Goal: Information Seeking & Learning: Learn about a topic

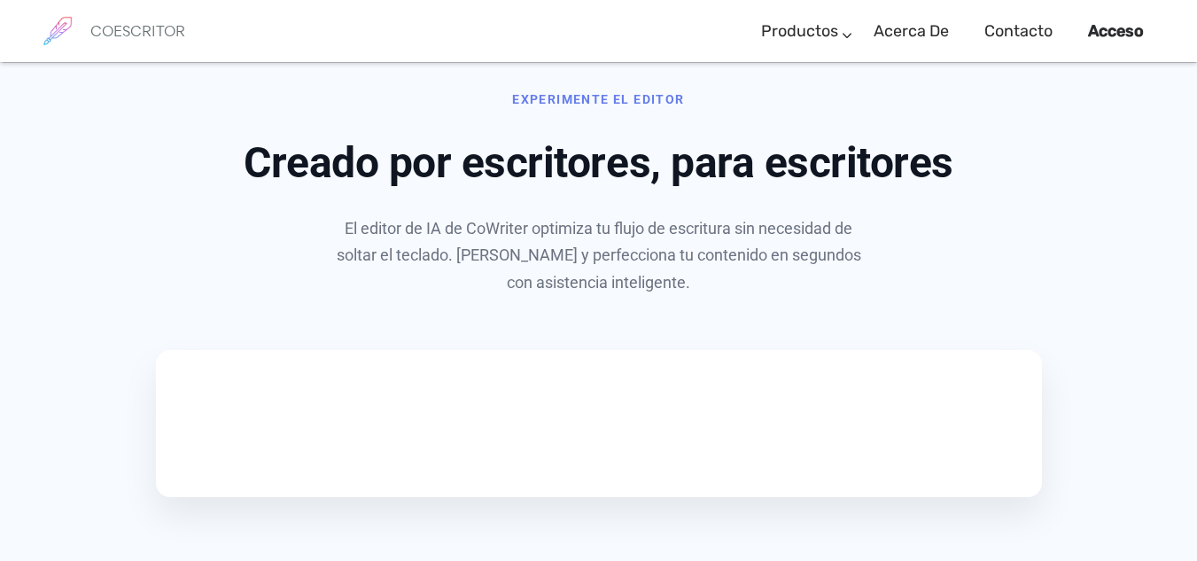
scroll to position [853, 0]
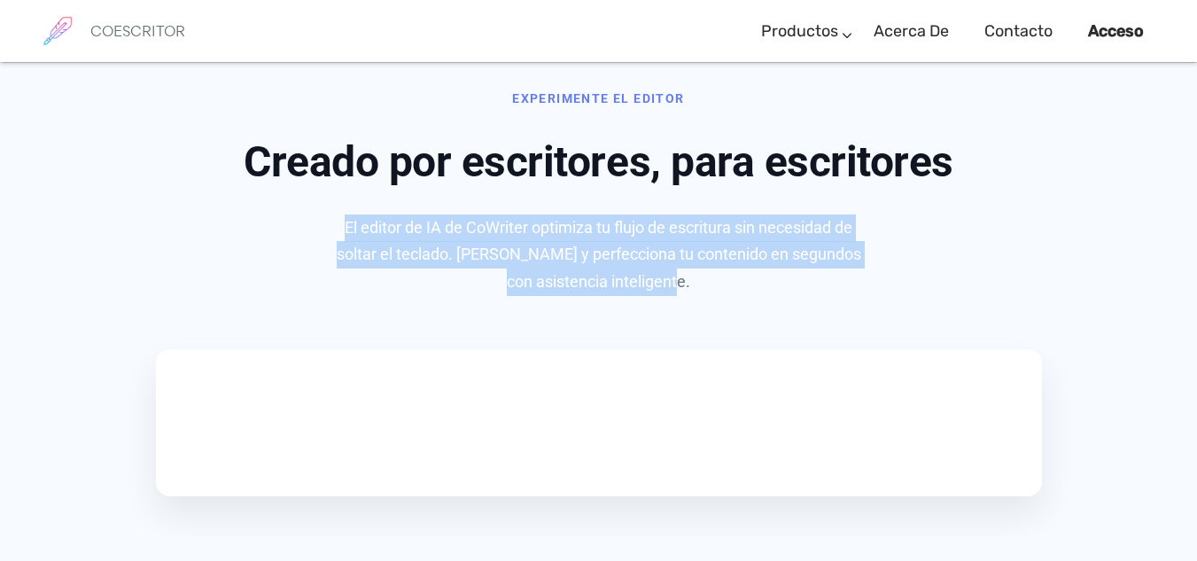
drag, startPoint x: 338, startPoint y: 228, endPoint x: 684, endPoint y: 279, distance: 349.2
click at [684, 279] on p "El editor de IA de CoWriter optimiza tu flujo de escritura sin necesidad de sol…" at bounding box center [598, 254] width 531 height 81
copy font "El editor de IA de CoWriter optimiza tu flujo de escritura sin necesidad de sol…"
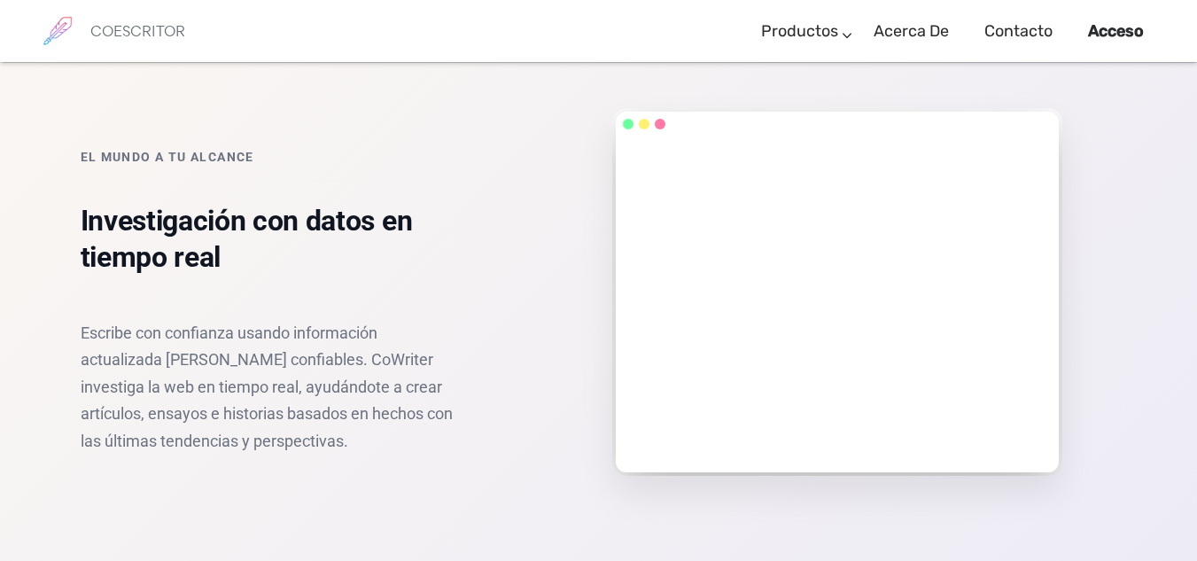
scroll to position [2070, 0]
drag, startPoint x: 739, startPoint y: 121, endPoint x: 891, endPoint y: 161, distance: 157.5
copy font "Genera contenido con tu estilo de escritura"
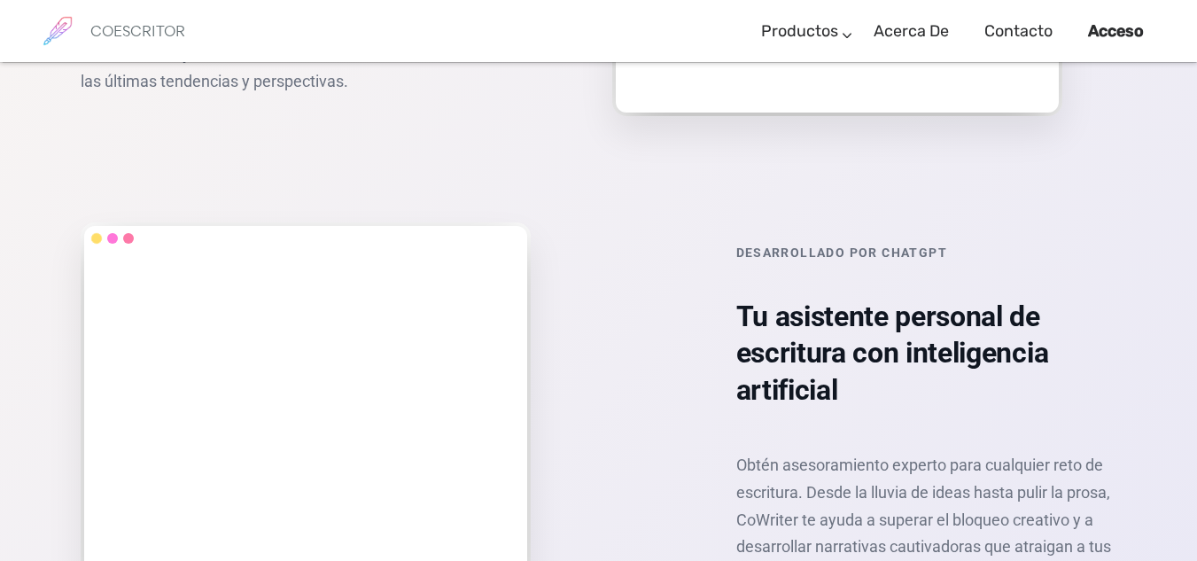
scroll to position [2429, 0]
drag, startPoint x: 81, startPoint y: 223, endPoint x: 224, endPoint y: 261, distance: 147.6
copy font "Investigación con datos en tiempo real"
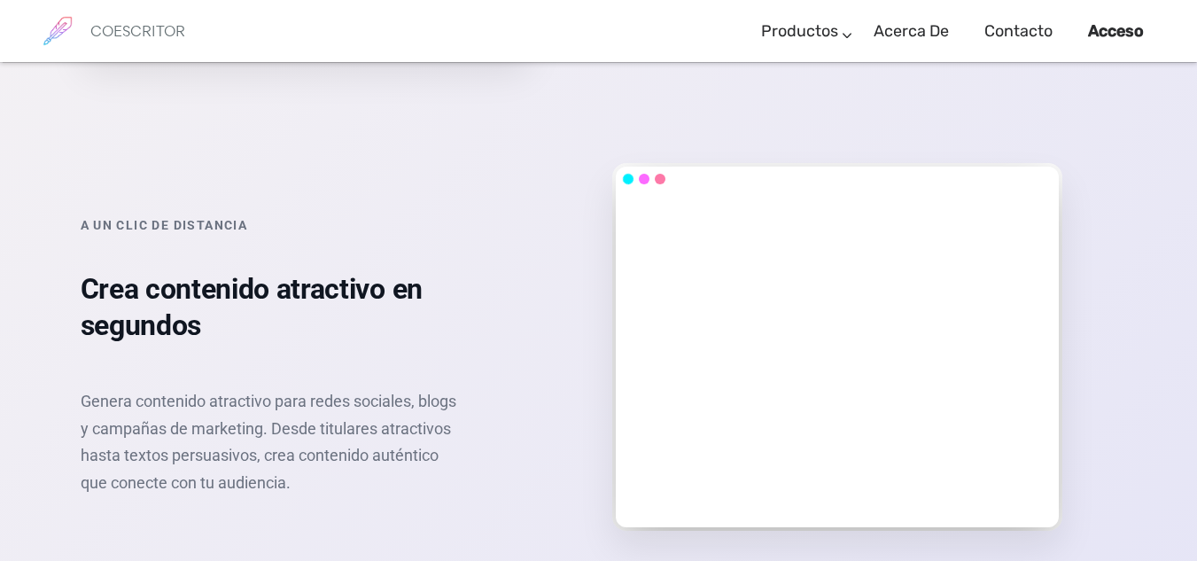
scroll to position [2963, 0]
drag, startPoint x: 736, startPoint y: 142, endPoint x: 842, endPoint y: 220, distance: 131.8
copy font "Tu asistente personal de escritura con inteligencia artificial"
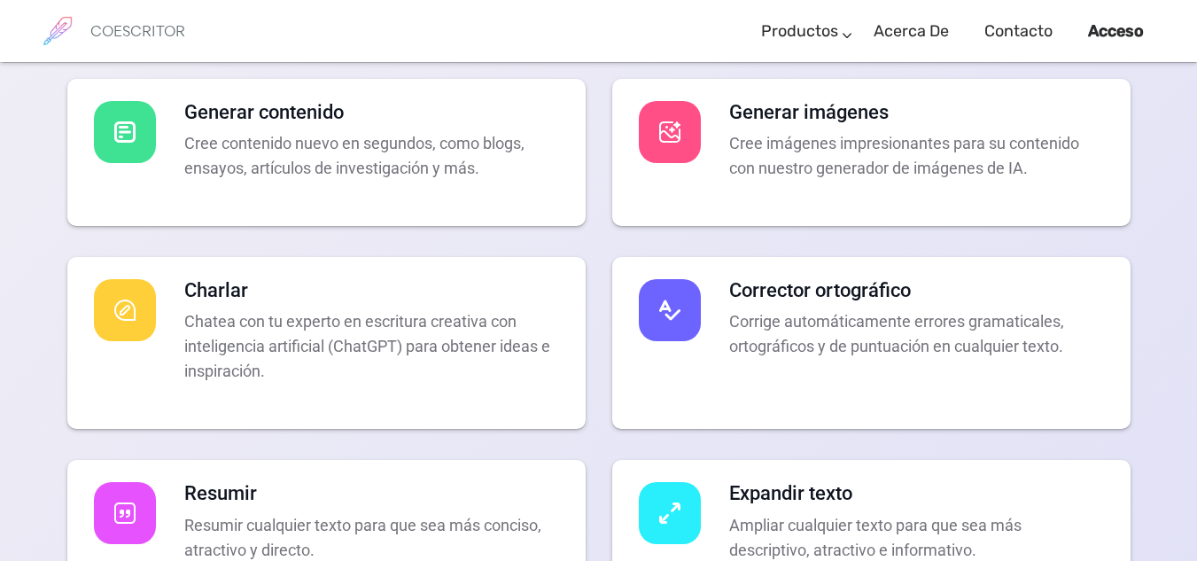
scroll to position [3450, 0]
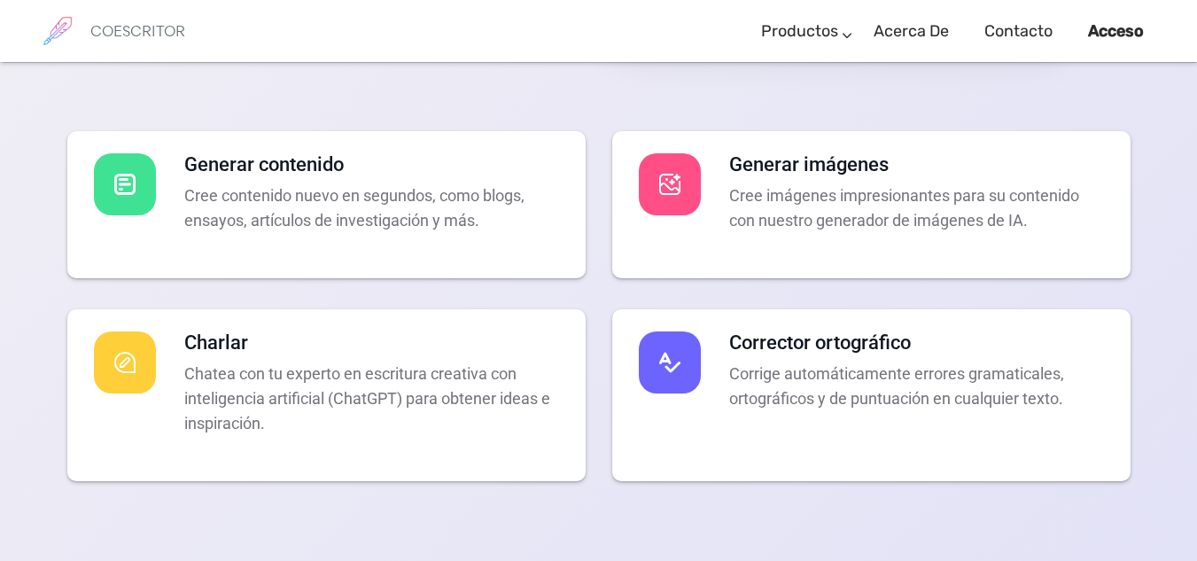
drag, startPoint x: 83, startPoint y: 162, endPoint x: 205, endPoint y: 205, distance: 129.4
copy font "Crea contenido atractivo en segundos"
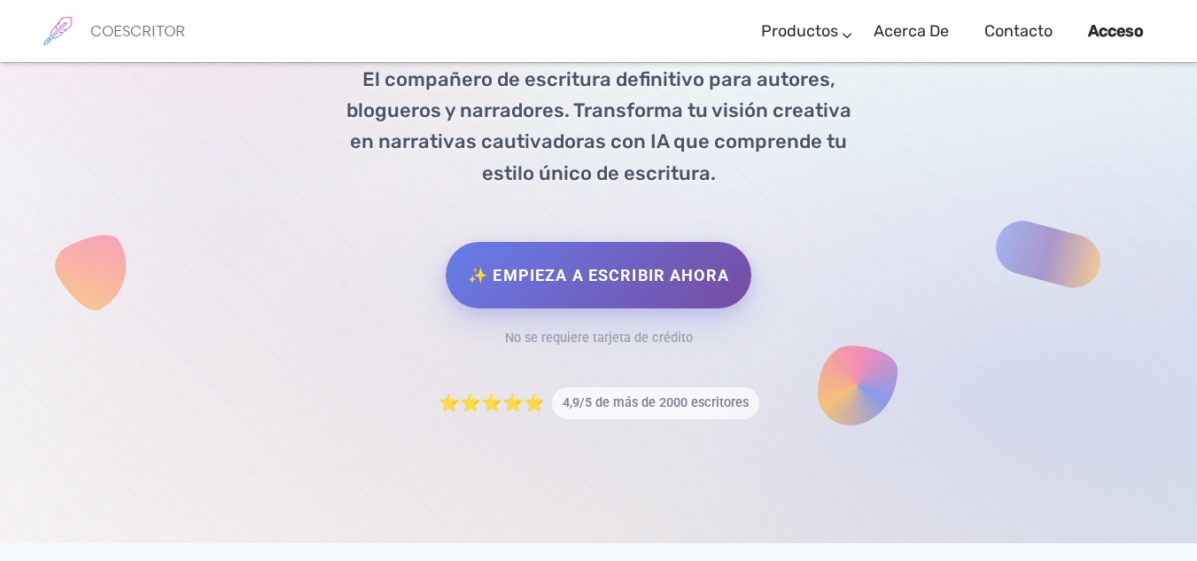
scroll to position [310, 0]
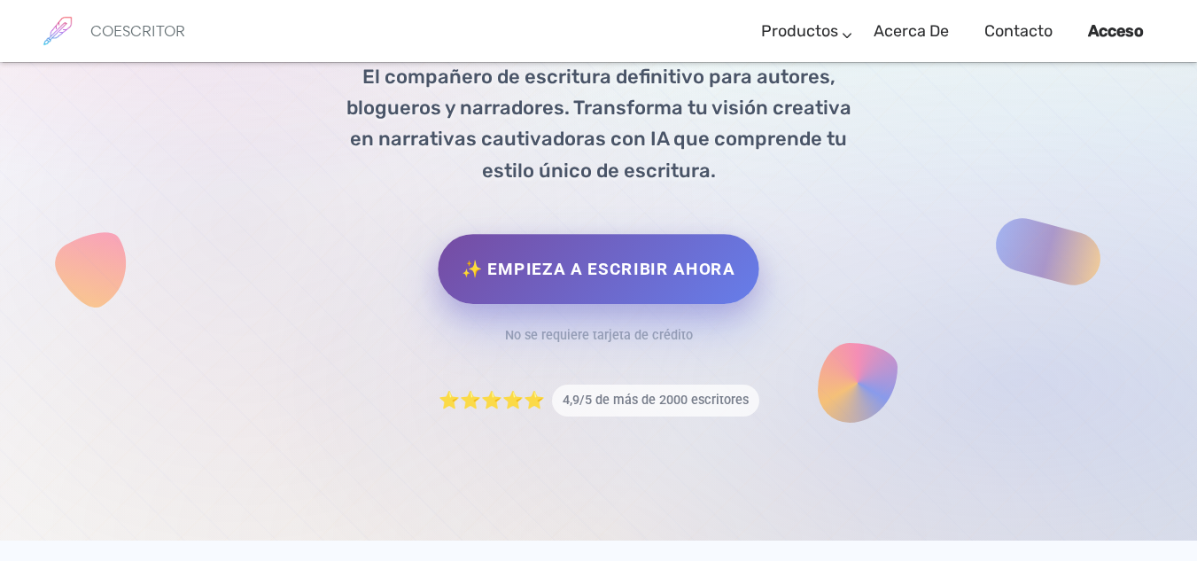
click at [538, 248] on link "✨ Empieza a escribir ahora" at bounding box center [598, 269] width 321 height 70
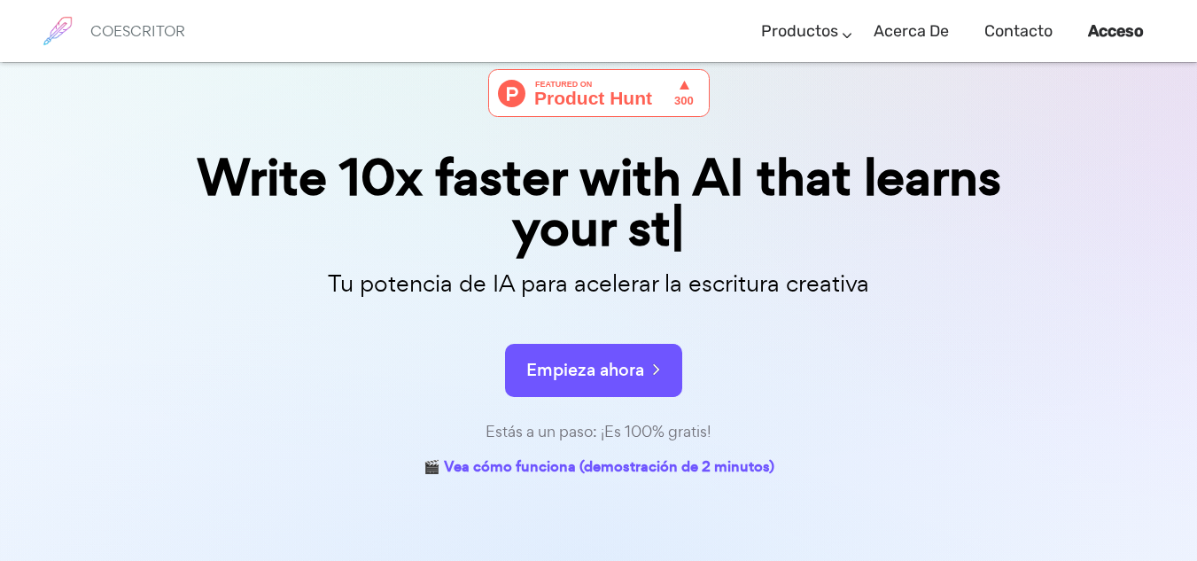
scroll to position [99, 0]
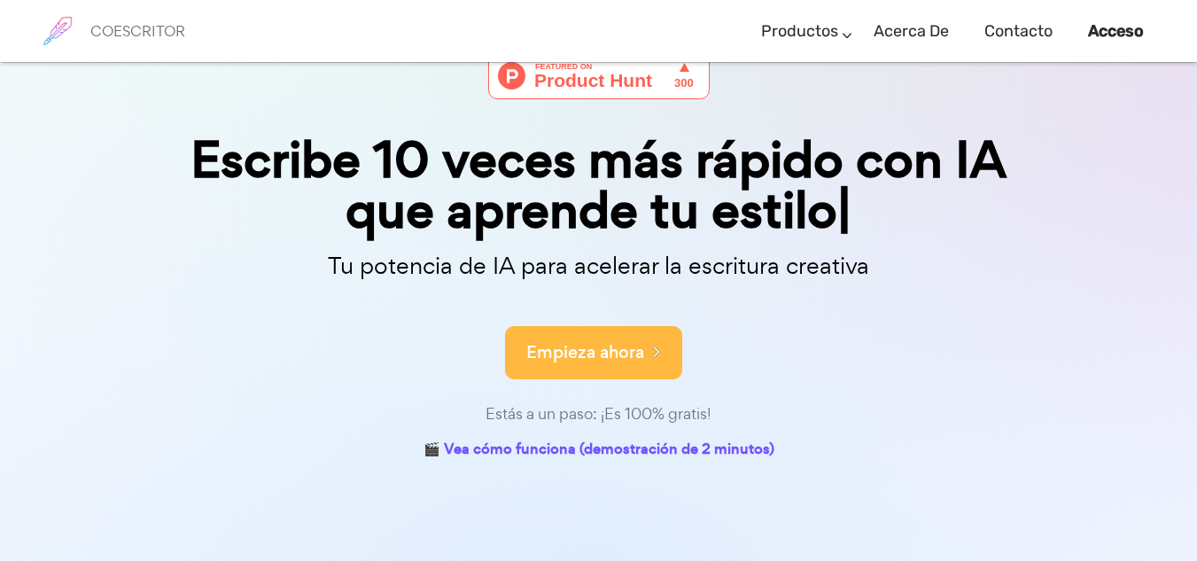
click at [654, 336] on button "Empieza ahora" at bounding box center [593, 352] width 177 height 53
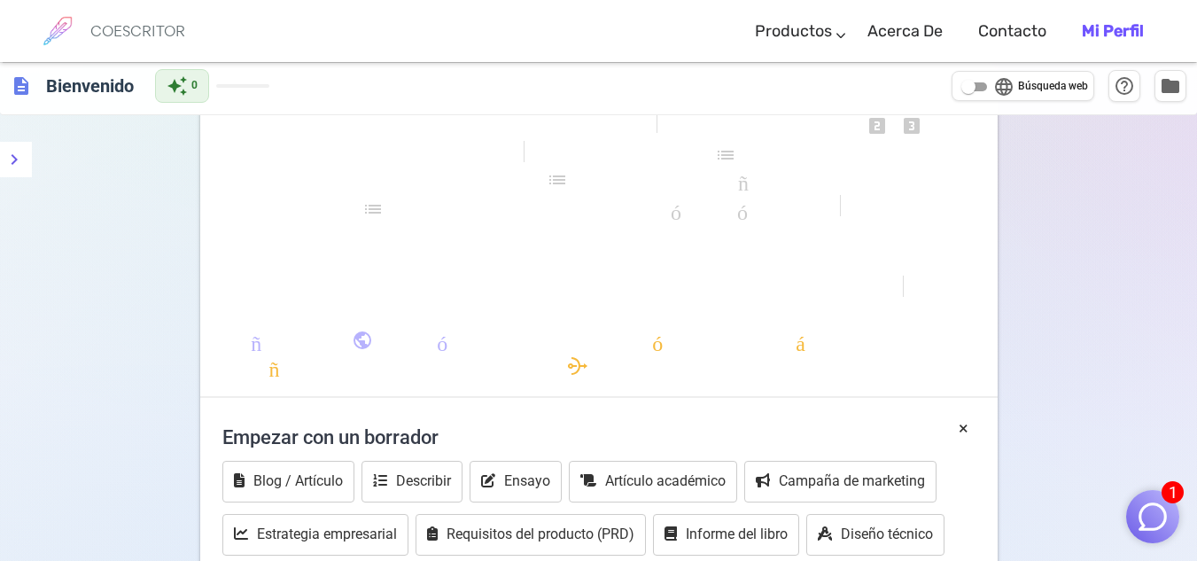
scroll to position [322, 0]
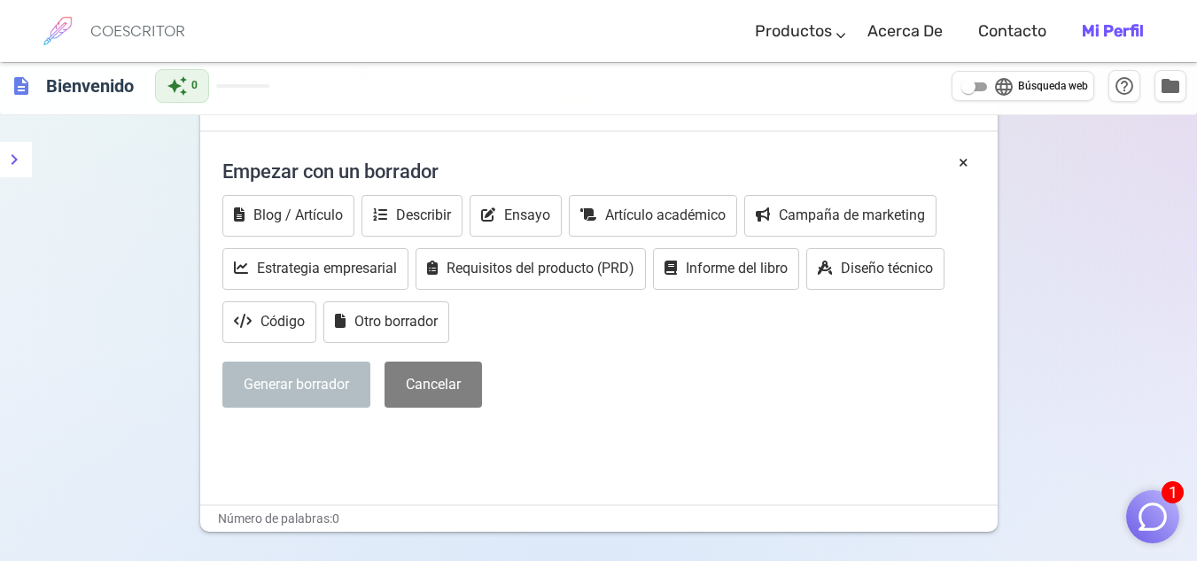
click at [1150, 516] on img "button" at bounding box center [1152, 517] width 34 height 34
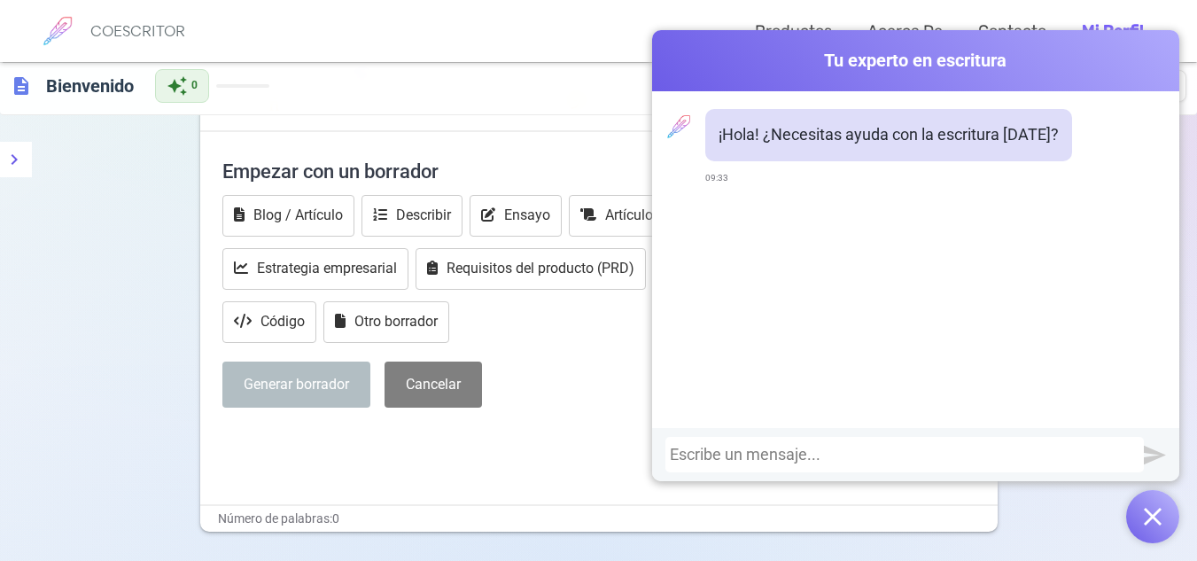
click at [1143, 511] on img "button" at bounding box center [1152, 516] width 18 height 18
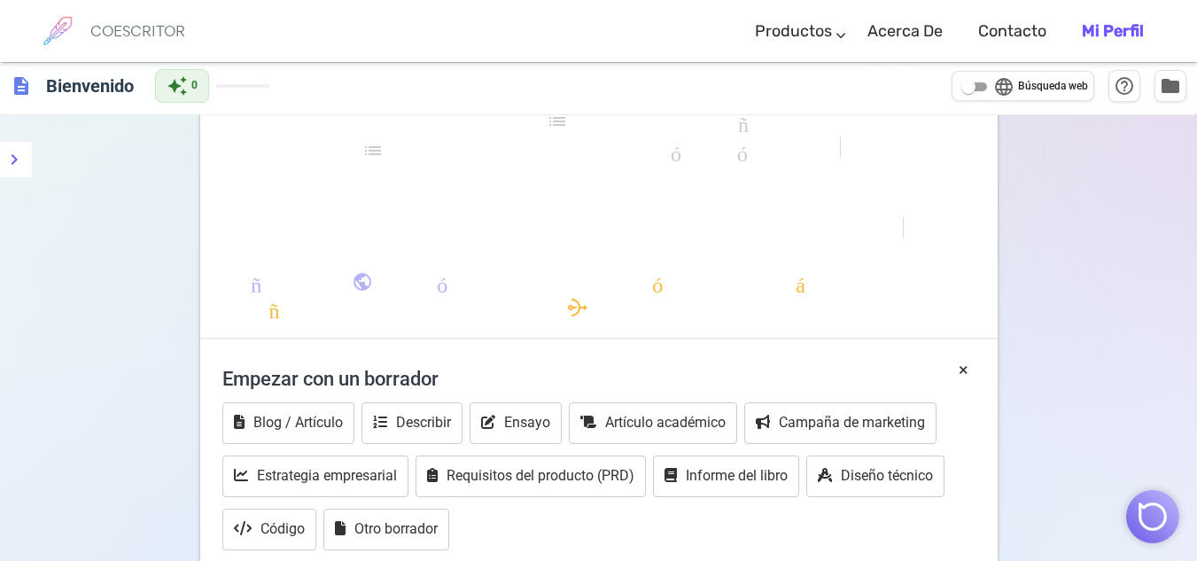
scroll to position [0, 0]
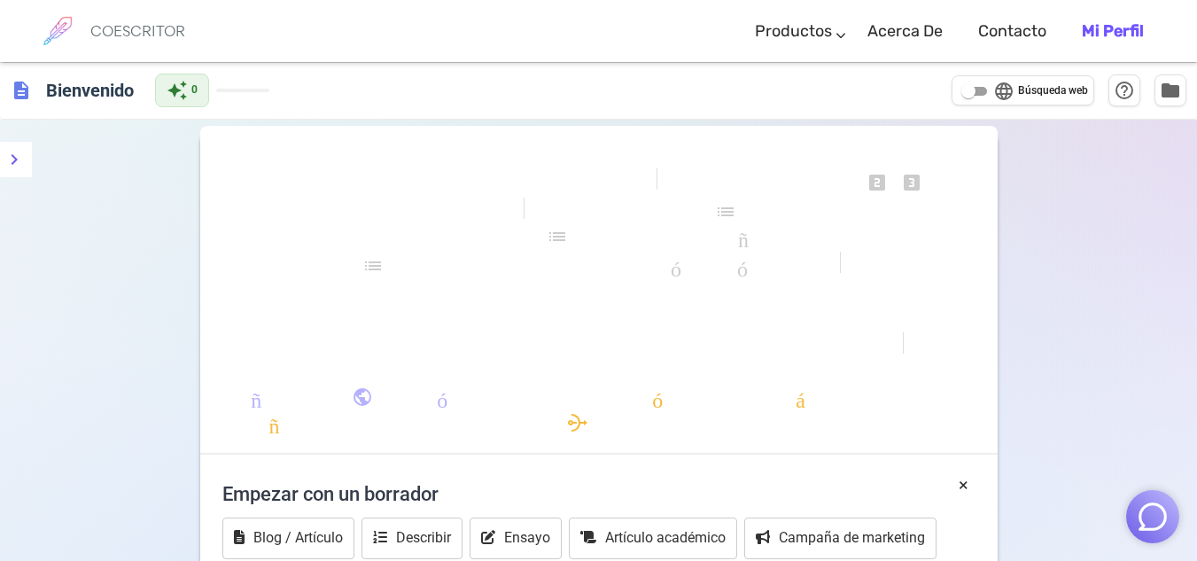
click at [983, 94] on input "language Búsqueda web" at bounding box center [968, 91] width 64 height 21
checkbox input "true"
click at [650, 288] on font "formato_alinear_a_la_izquierda" at bounding box center [605, 291] width 638 height 21
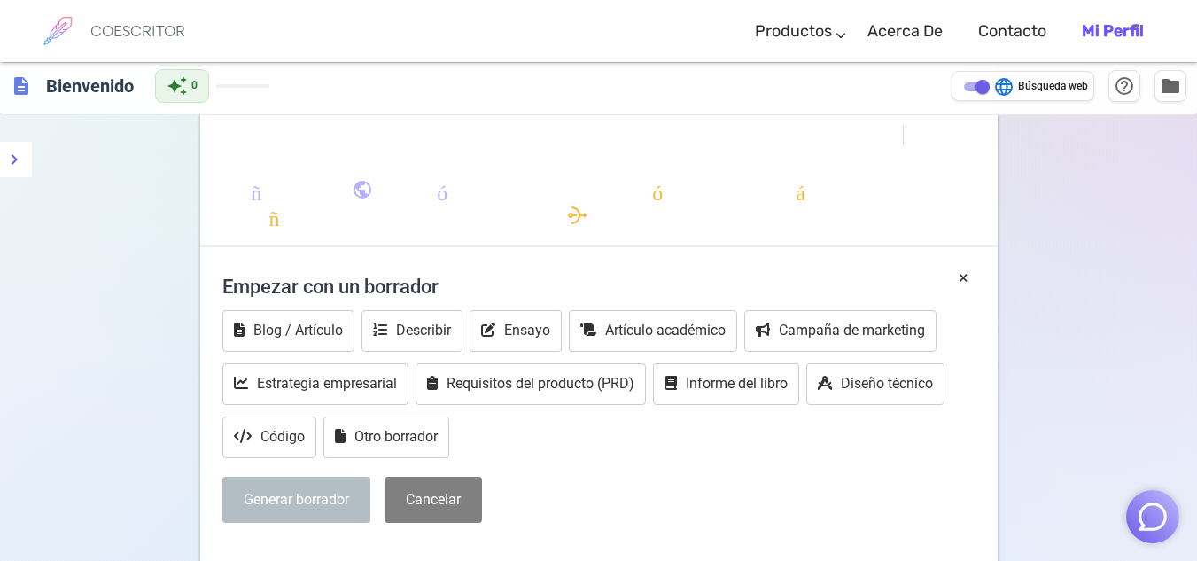
scroll to position [208, 0]
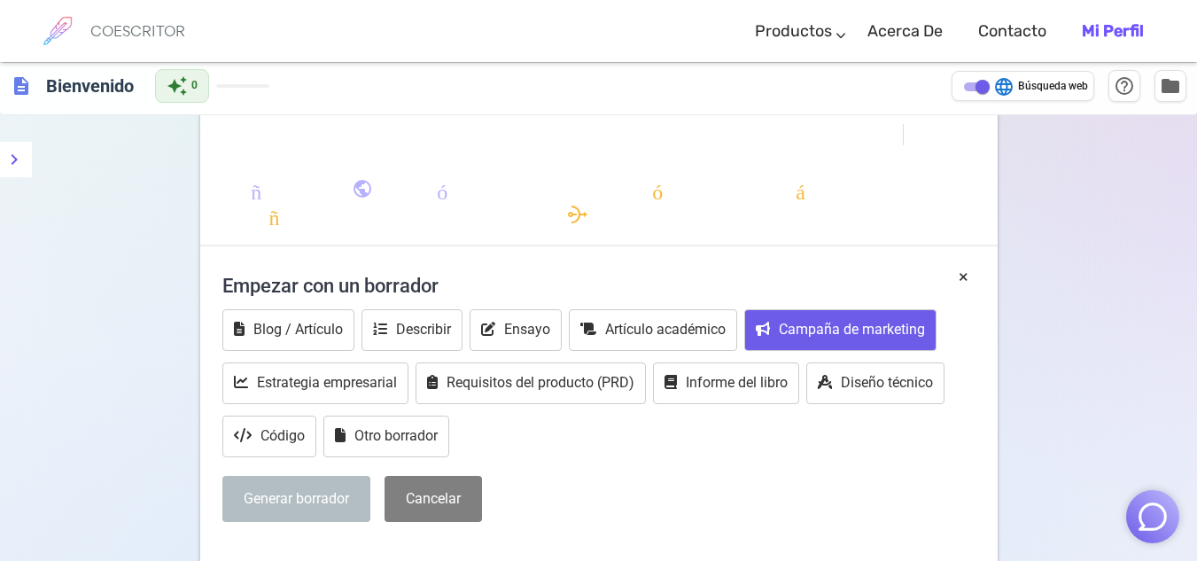
click at [804, 329] on font "Campaña de marketing" at bounding box center [851, 329] width 146 height 17
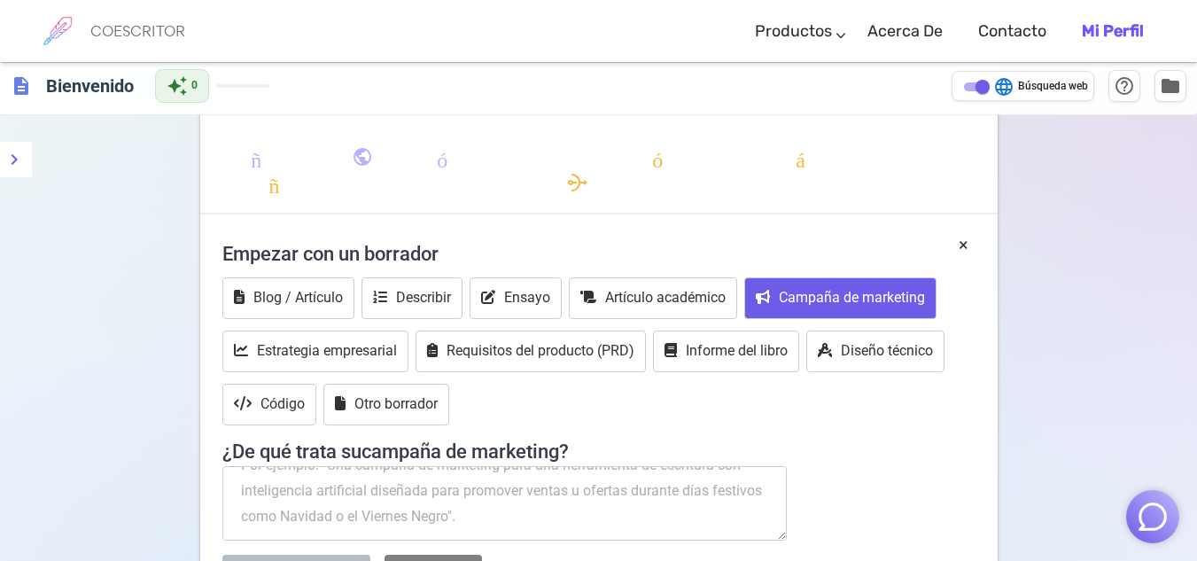
scroll to position [0, 0]
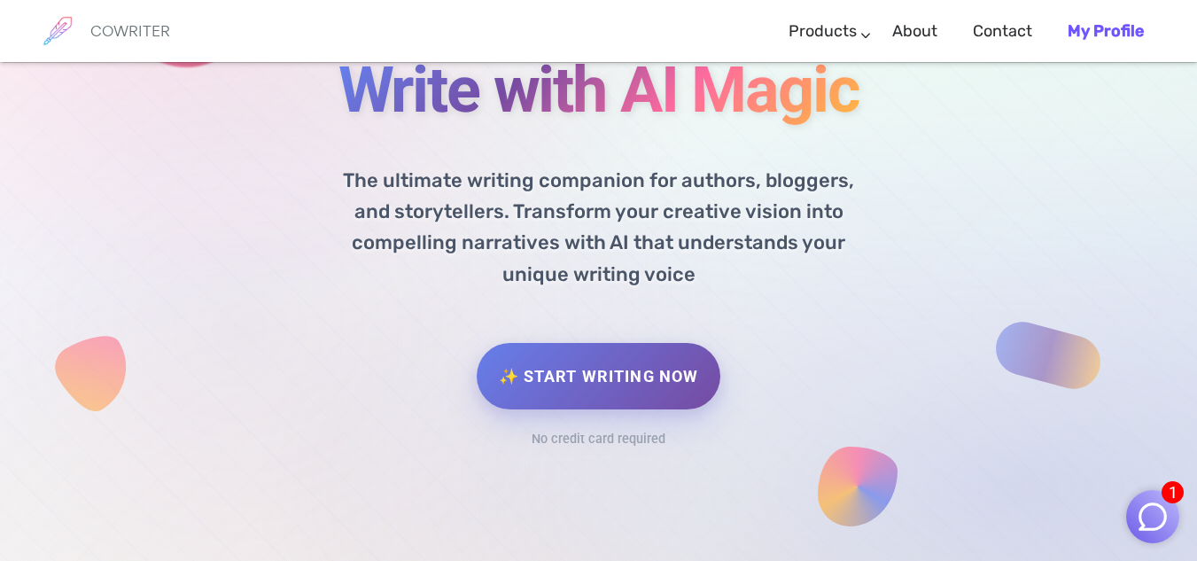
scroll to position [236, 0]
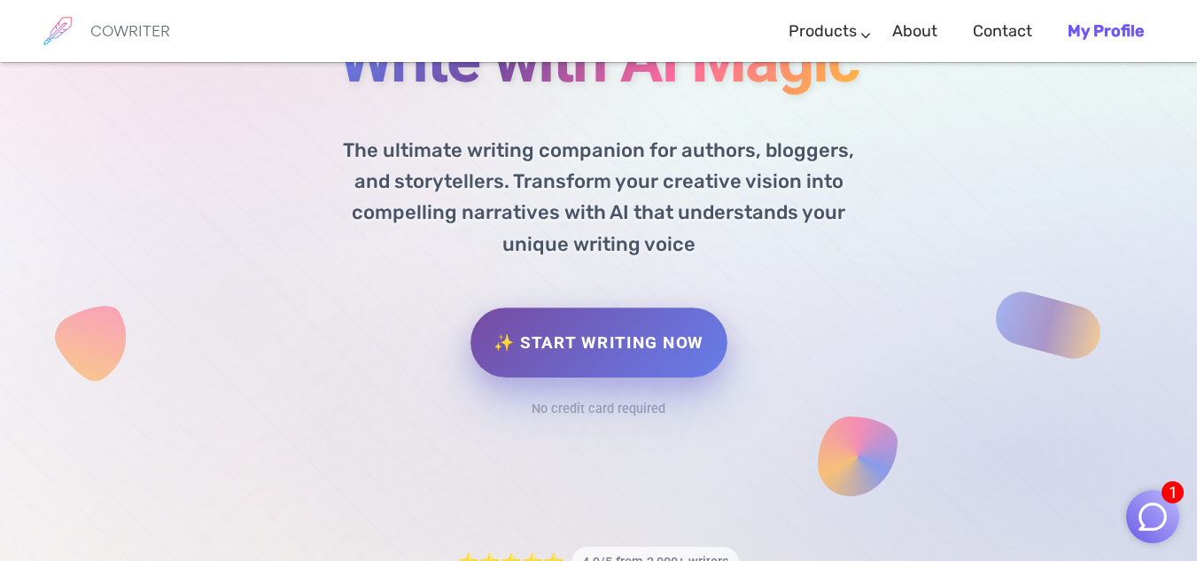
click at [643, 354] on link "✨ Start Writing Now" at bounding box center [598, 342] width 256 height 70
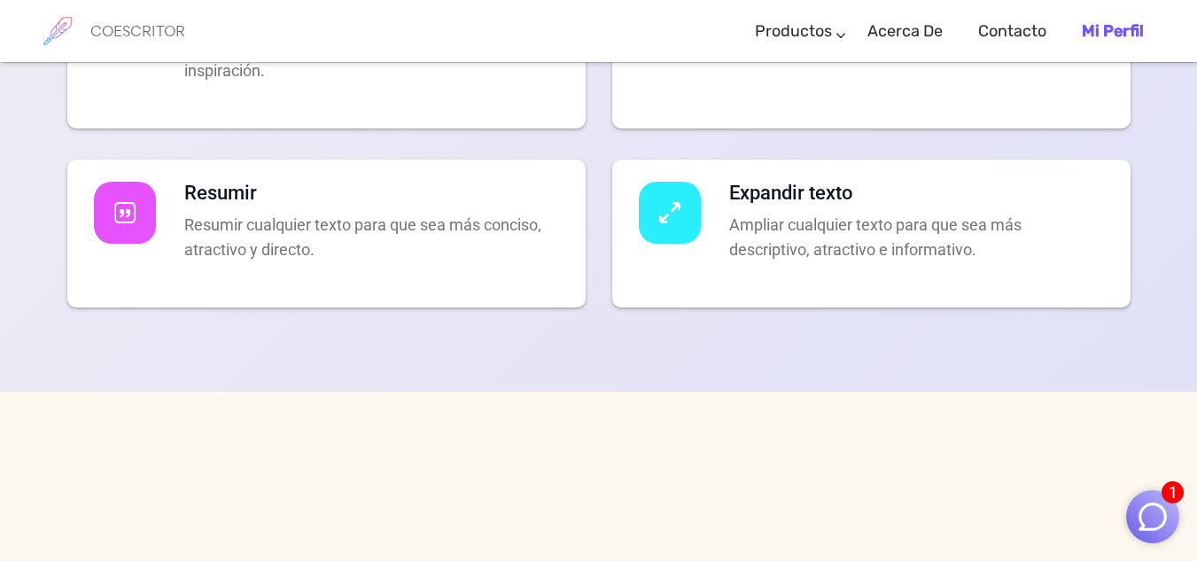
scroll to position [3801, 0]
drag, startPoint x: 186, startPoint y: 173, endPoint x: 486, endPoint y: 222, distance: 304.3
copy div "Generar contenido Cree contenido nuevo en segundos, como blogs, ensayos, artícu…"
drag, startPoint x: 735, startPoint y: 178, endPoint x: 887, endPoint y: 209, distance: 155.5
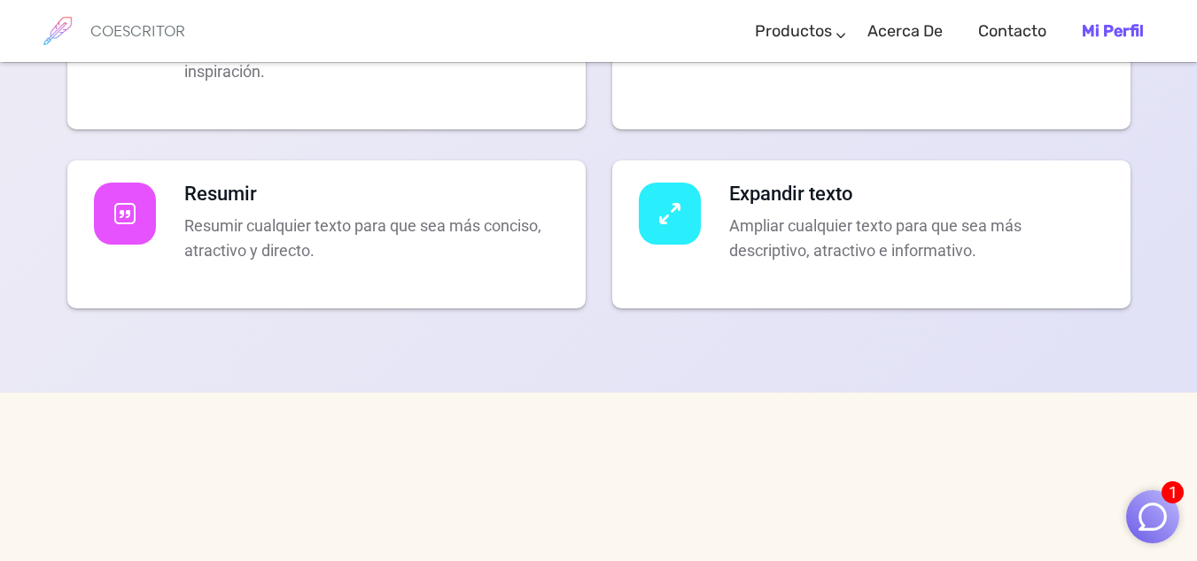
drag, startPoint x: 728, startPoint y: 180, endPoint x: 1042, endPoint y: 231, distance: 318.6
copy div "Generar imágenes Cree imágenes impresionantes para su contenido con nuestro gen…"
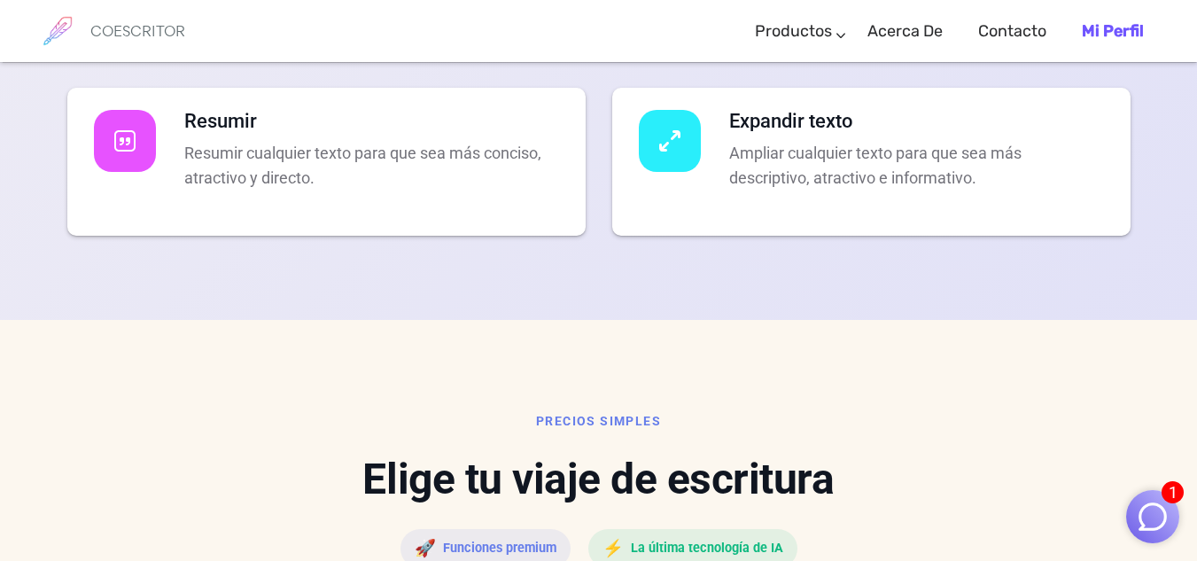
scroll to position [3877, 0]
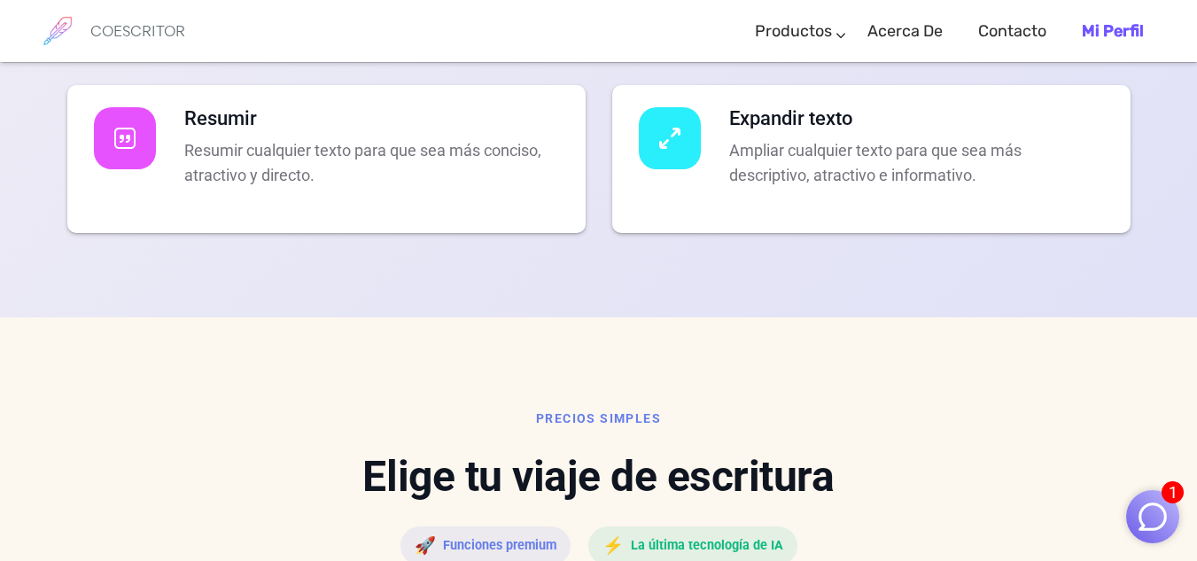
drag, startPoint x: 186, startPoint y: 278, endPoint x: 268, endPoint y: 364, distance: 119.0
copy div "Charlar Chatea con tu experto en escritura creativa con inteligencia artificial…"
drag, startPoint x: 733, startPoint y: 281, endPoint x: 1078, endPoint y: 349, distance: 351.2
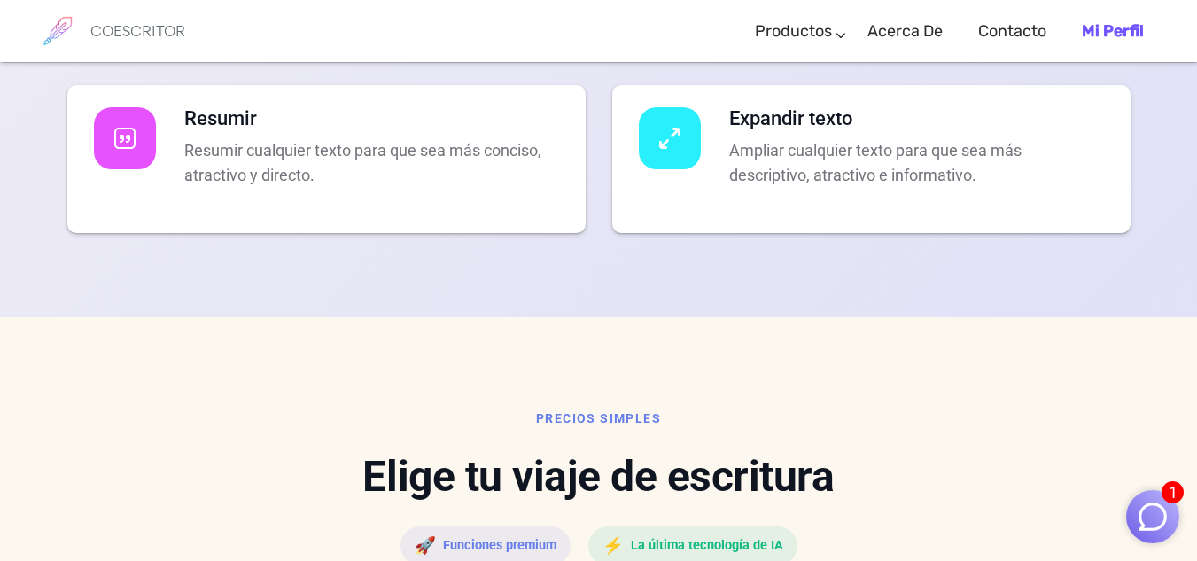
copy div "Corrector ortográfico Corrige automáticamente errores gramaticales, ortográfico…"
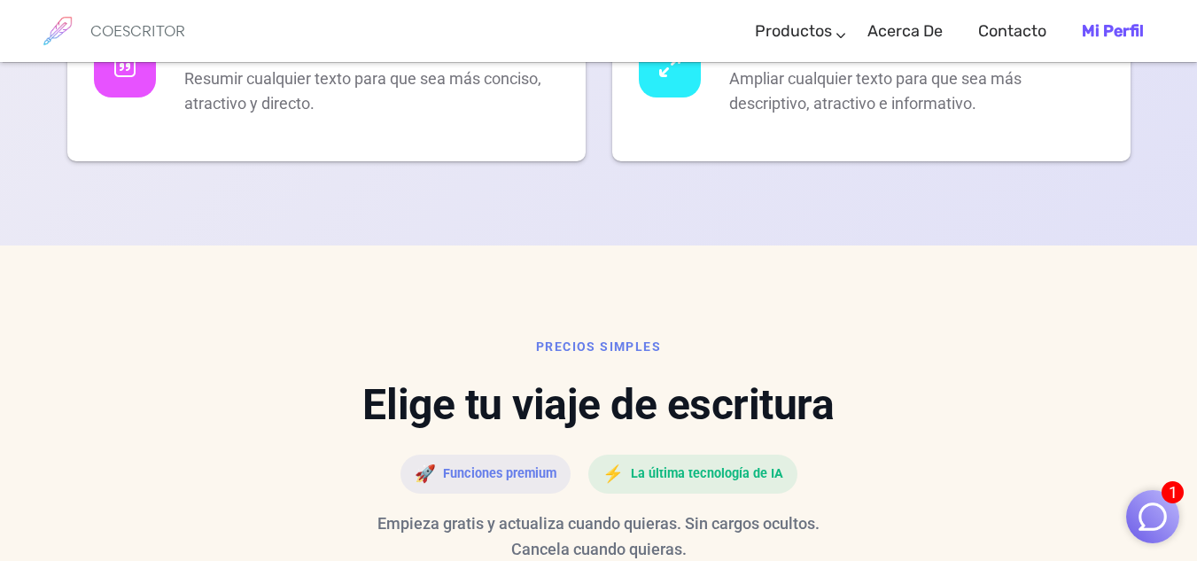
scroll to position [4190, 0]
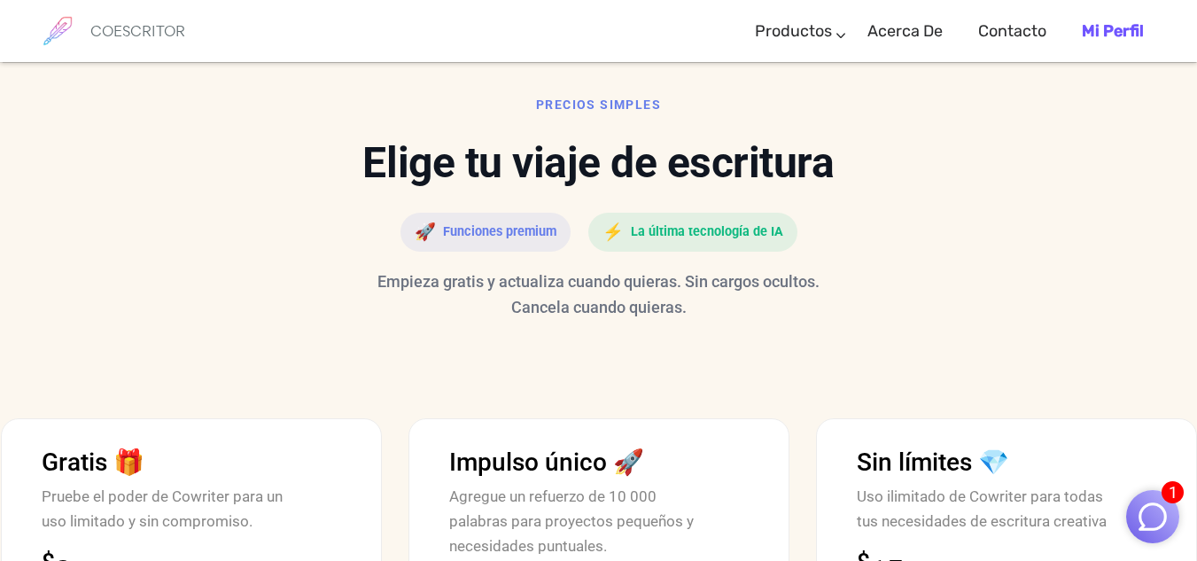
drag, startPoint x: 188, startPoint y: 168, endPoint x: 337, endPoint y: 230, distance: 162.0
copy div "Resumir Resumir cualquier texto para que sea más conciso, atractivo y directo."
drag, startPoint x: 730, startPoint y: 167, endPoint x: 988, endPoint y: 237, distance: 268.1
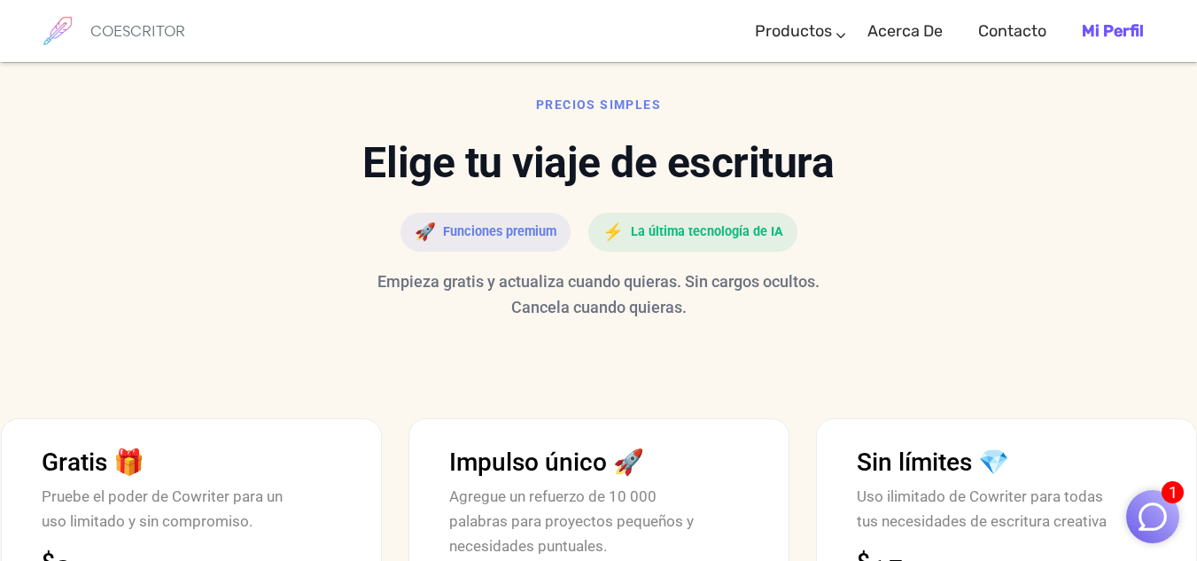
copy div "Expandir texto Ampliar cualquier texto para que sea más descriptivo, atractivo …"
